Goal: Communication & Community: Participate in discussion

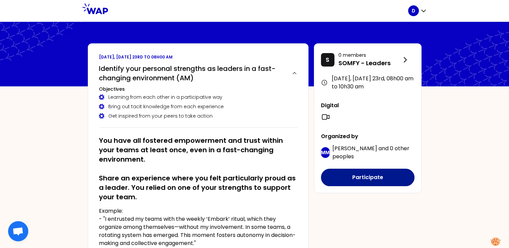
click at [348, 182] on button "Participate" at bounding box center [367, 177] width 93 height 17
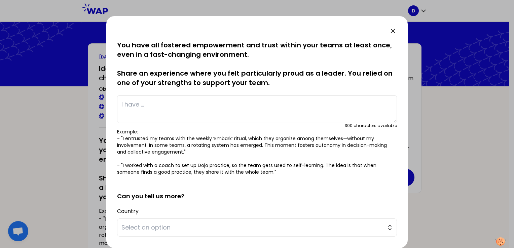
click at [162, 106] on textarea at bounding box center [257, 109] width 280 height 28
type textarea "t"
type textarea "s"
type textarea "Buddy role, trust"
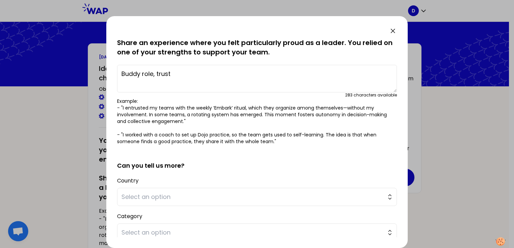
scroll to position [67, 0]
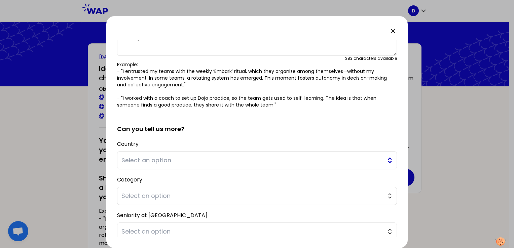
click at [383, 164] on button "Select an option" at bounding box center [257, 160] width 280 height 18
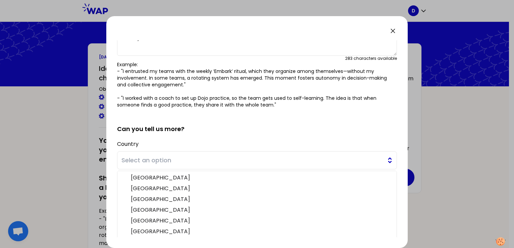
click at [179, 158] on span "Select an option" at bounding box center [252, 160] width 262 height 9
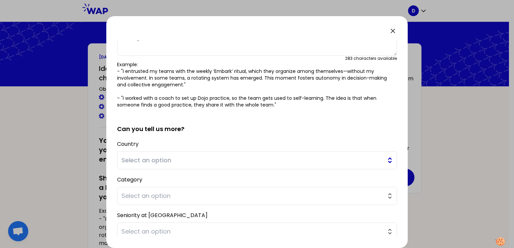
click at [383, 162] on button "Select an option" at bounding box center [257, 160] width 280 height 18
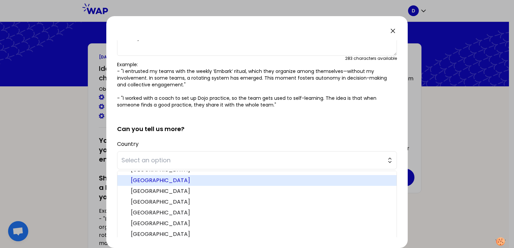
scroll to position [202, 0]
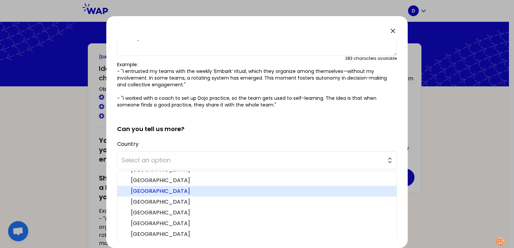
click at [158, 191] on span "[GEOGRAPHIC_DATA]" at bounding box center [261, 191] width 260 height 8
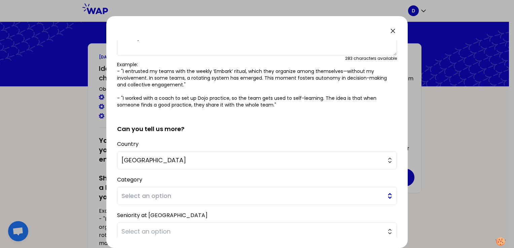
click at [143, 196] on span "Select an option" at bounding box center [252, 195] width 262 height 9
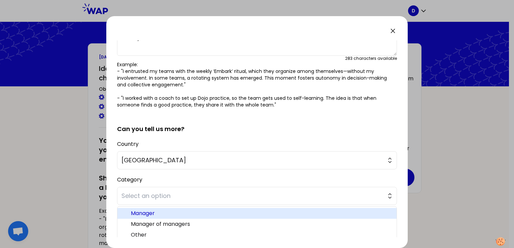
click at [154, 214] on span "Manager" at bounding box center [261, 213] width 260 height 8
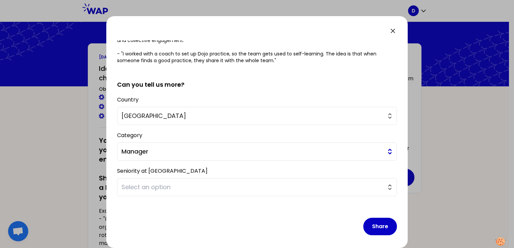
scroll to position [114, 0]
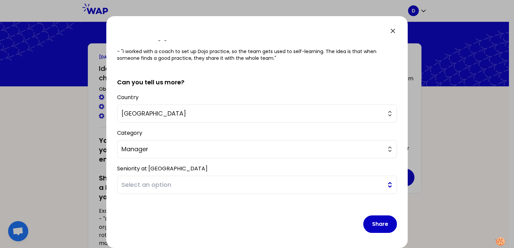
click at [383, 187] on button "Select an option" at bounding box center [257, 185] width 280 height 18
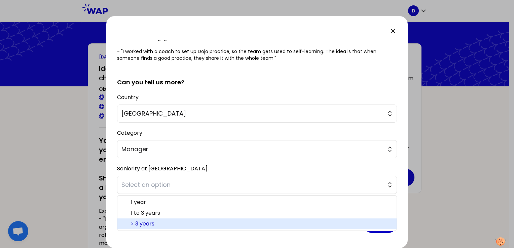
click at [166, 224] on span "> 3 years" at bounding box center [261, 224] width 260 height 8
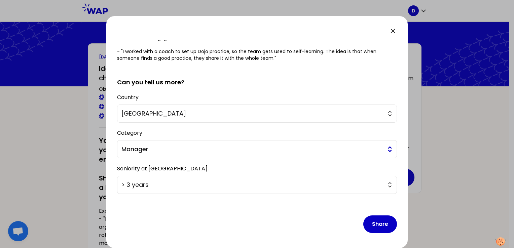
click at [384, 152] on button "Manager" at bounding box center [257, 149] width 280 height 18
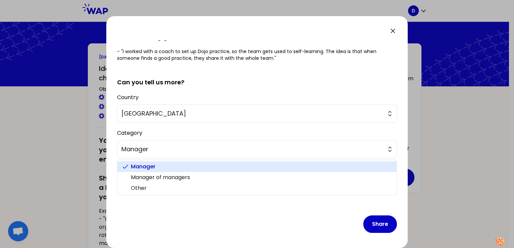
click at [170, 163] on span "Manager" at bounding box center [261, 167] width 260 height 8
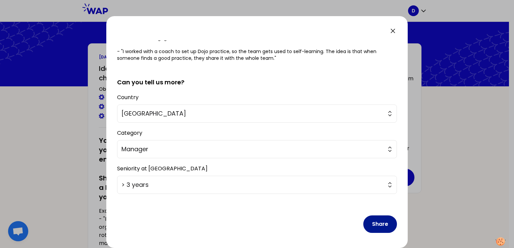
click at [375, 227] on button "Share" at bounding box center [380, 223] width 34 height 17
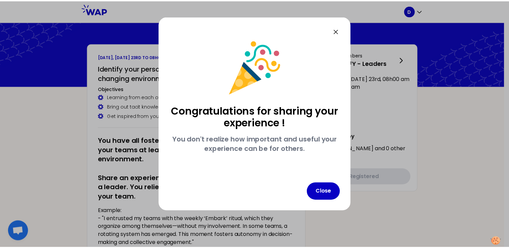
scroll to position [0, 0]
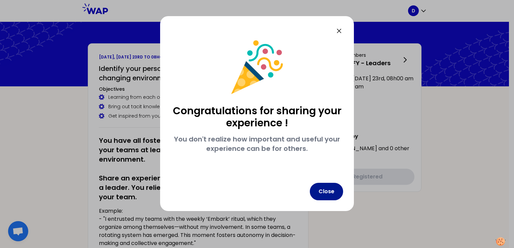
click at [325, 192] on button "Close" at bounding box center [326, 191] width 33 height 17
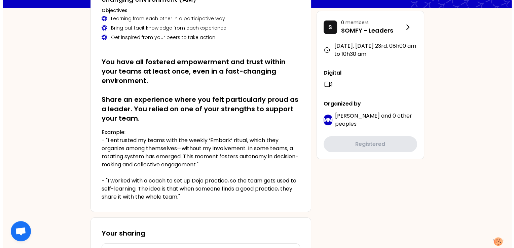
scroll to position [134, 0]
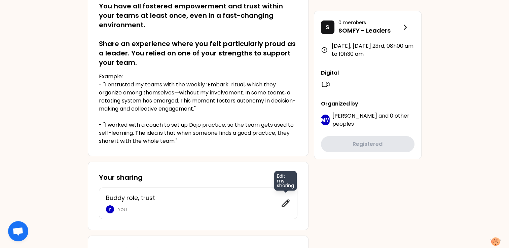
click at [281, 203] on icon at bounding box center [285, 203] width 9 height 9
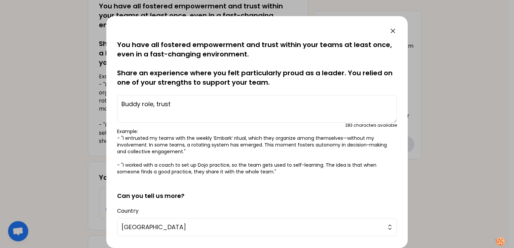
scroll to position [0, 0]
drag, startPoint x: 180, startPoint y: 106, endPoint x: 105, endPoint y: 105, distance: 75.6
click at [105, 105] on div "saved You have all fostered empowerment and trust within your teams at least on…" at bounding box center [257, 124] width 514 height 248
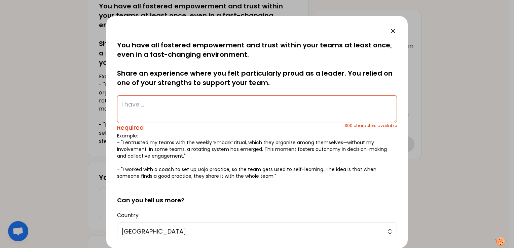
click at [140, 106] on textarea at bounding box center [257, 109] width 280 height 28
paste textarea "always organizes a daily coffee meeting where we set priorities, discuss diffic…"
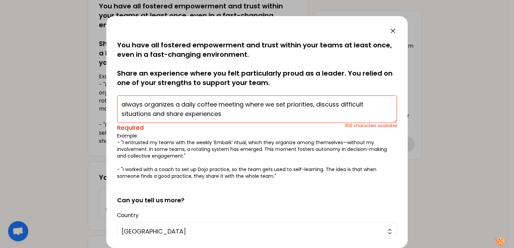
click at [140, 106] on textarea "always organizes a daily coffee meeting where we set priorities, discuss diffic…" at bounding box center [257, 109] width 280 height 28
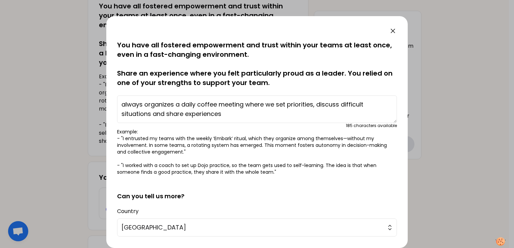
click at [140, 106] on textarea "always organizes a daily coffee meeting where we set priorities, discuss diffic…" at bounding box center [257, 109] width 280 height 28
click at [121, 105] on textarea "always organizes a daily coffee meeting where we set priorities, discuss diffic…" at bounding box center [257, 109] width 280 height 28
click at [233, 114] on textarea "I always organizes a daily coffee meeting where we set priorities, discuss diff…" at bounding box center [257, 109] width 280 height 28
drag, startPoint x: 288, startPoint y: 115, endPoint x: 86, endPoint y: 99, distance: 202.6
click at [86, 99] on div "saved You have all fostered empowerment and trust within your teams at least on…" at bounding box center [257, 124] width 514 height 248
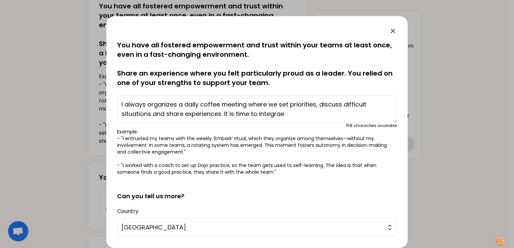
paste textarea "always organizes a daily coffee meeting where we set priorities, discuss diffic…"
click at [122, 106] on textarea "always organizes a daily coffee meeting where we set priorities, discuss diffic…" at bounding box center [257, 109] width 280 height 28
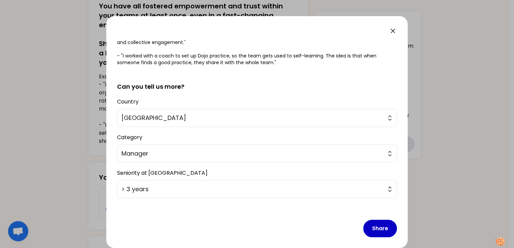
scroll to position [114, 0]
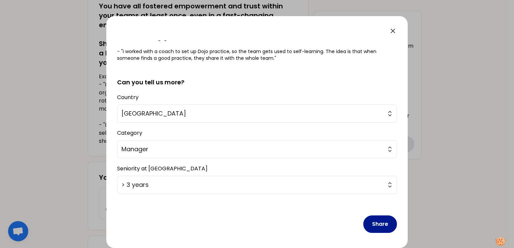
type textarea "I always organizes a daily coffee meeting where we set priorities, discuss diff…"
click at [383, 224] on button "Share" at bounding box center [380, 223] width 34 height 17
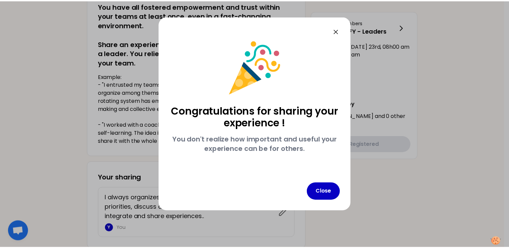
scroll to position [0, 0]
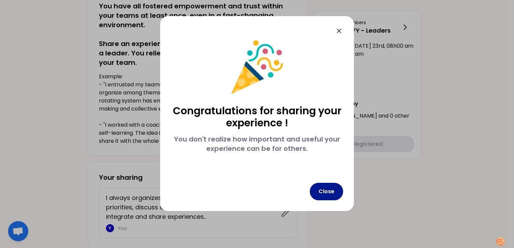
click at [325, 191] on button "Close" at bounding box center [326, 191] width 33 height 17
